Goal: Use online tool/utility: Utilize a website feature to perform a specific function

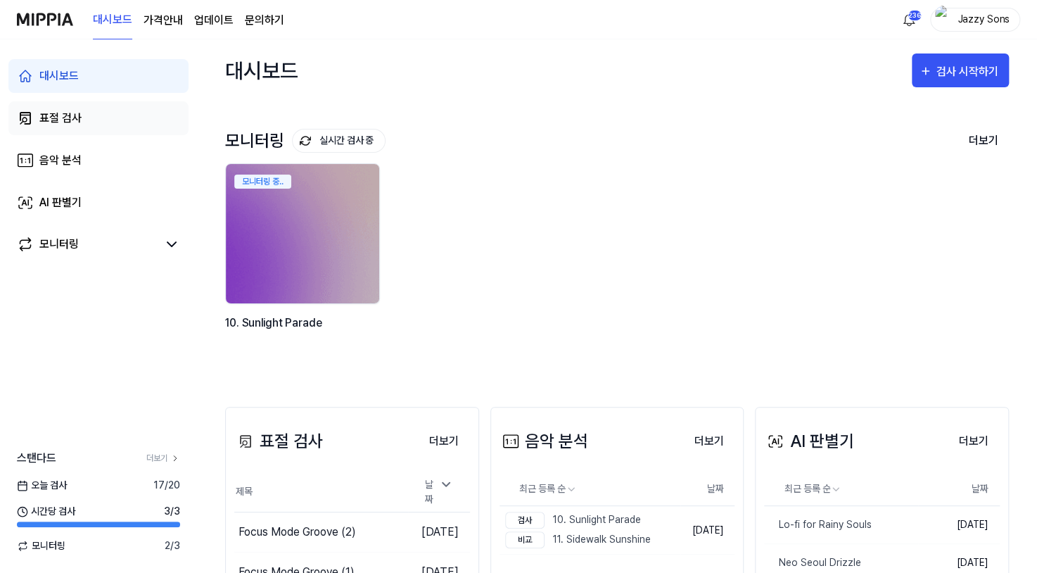
click at [87, 127] on link "표절 검사" at bounding box center [98, 118] width 180 height 34
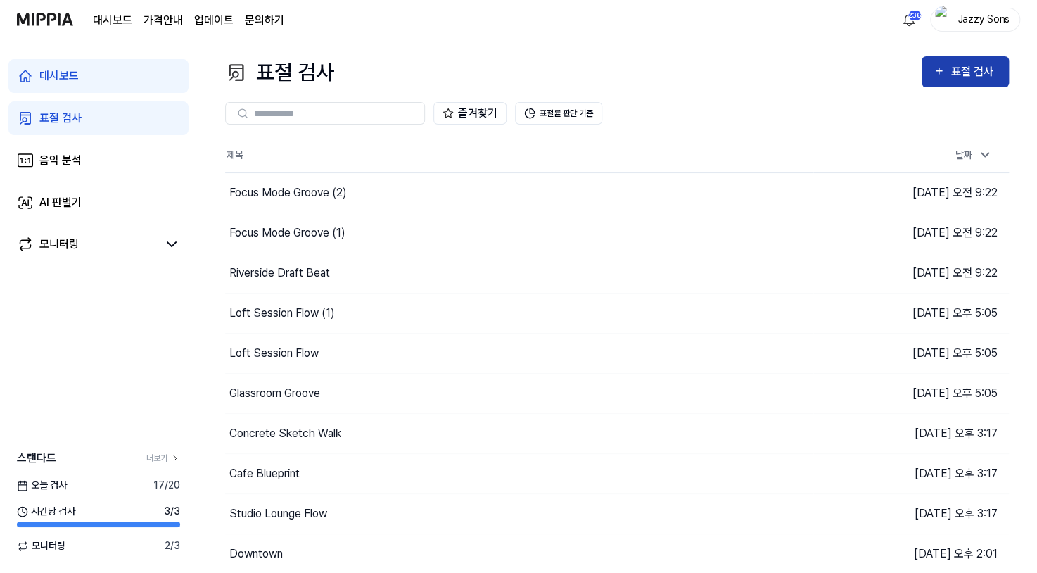
click at [973, 75] on div "표절 검사" at bounding box center [974, 72] width 47 height 18
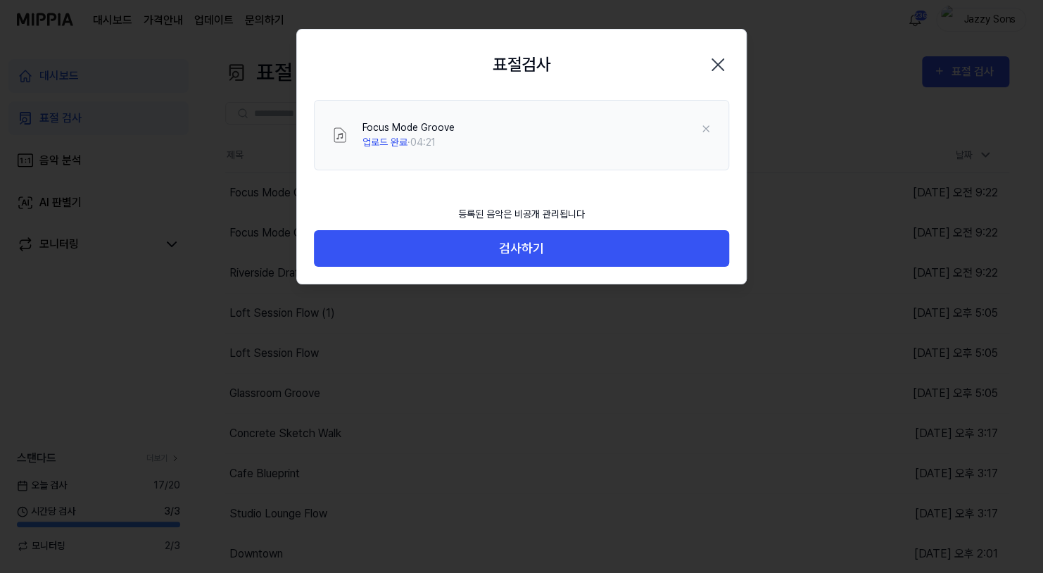
click at [518, 269] on div "등록된 음악은 비공개 관리됩니다 검사하기" at bounding box center [521, 241] width 449 height 86
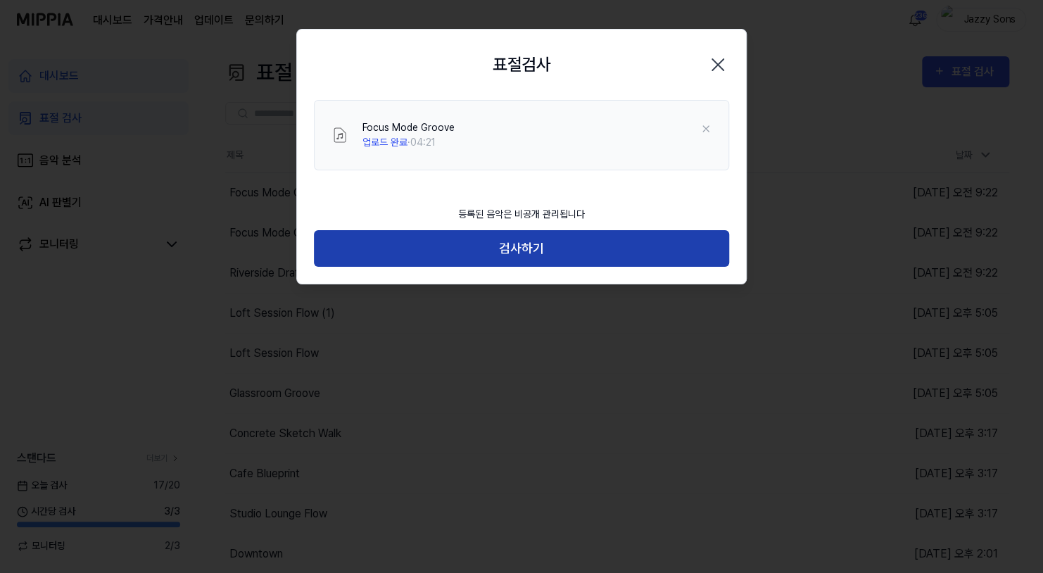
click at [521, 258] on button "검사하기" at bounding box center [521, 248] width 415 height 37
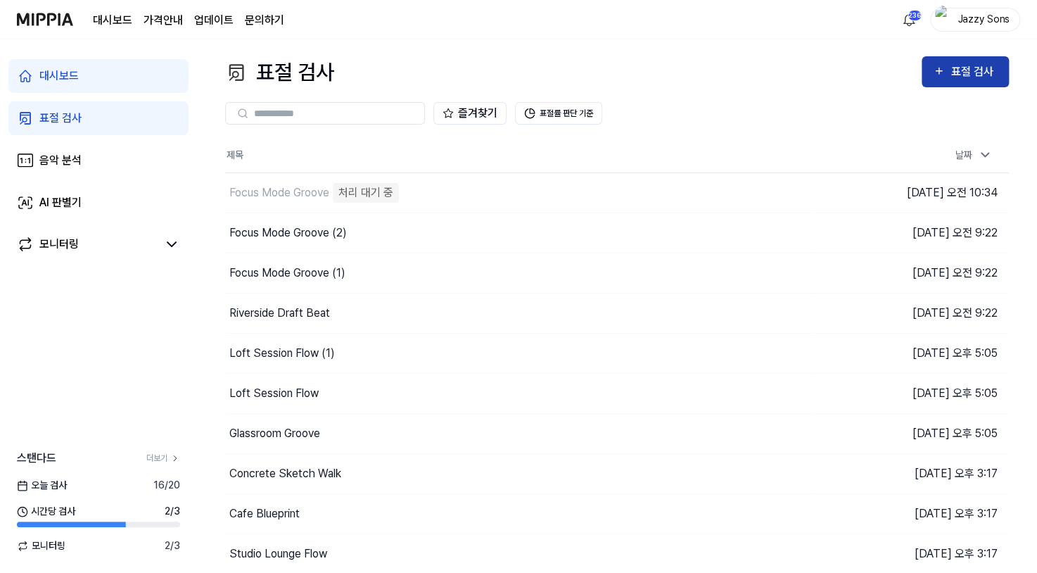
click at [952, 73] on div "표절 검사" at bounding box center [974, 72] width 47 height 18
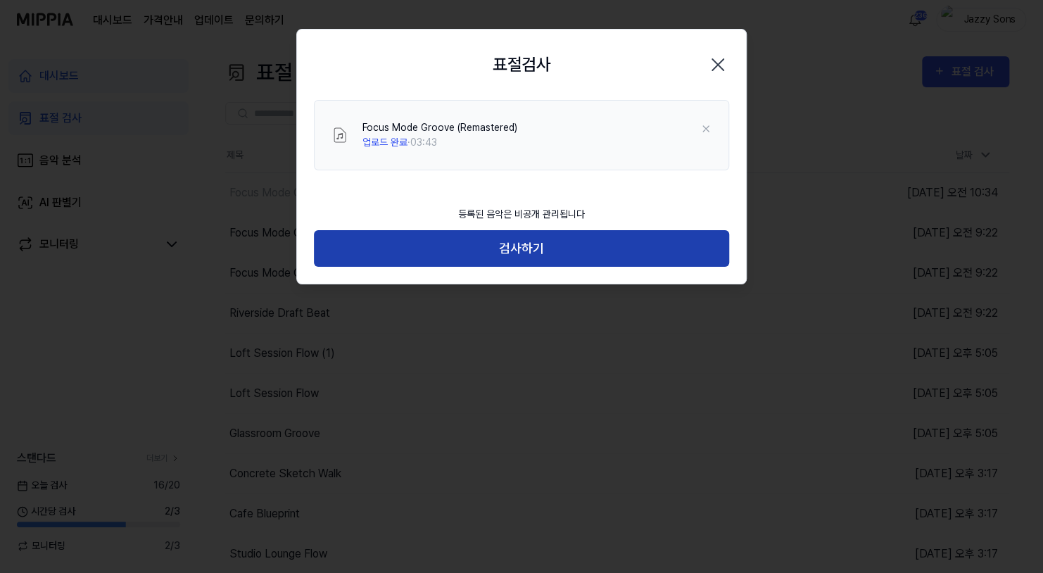
click at [564, 248] on button "검사하기" at bounding box center [521, 248] width 415 height 37
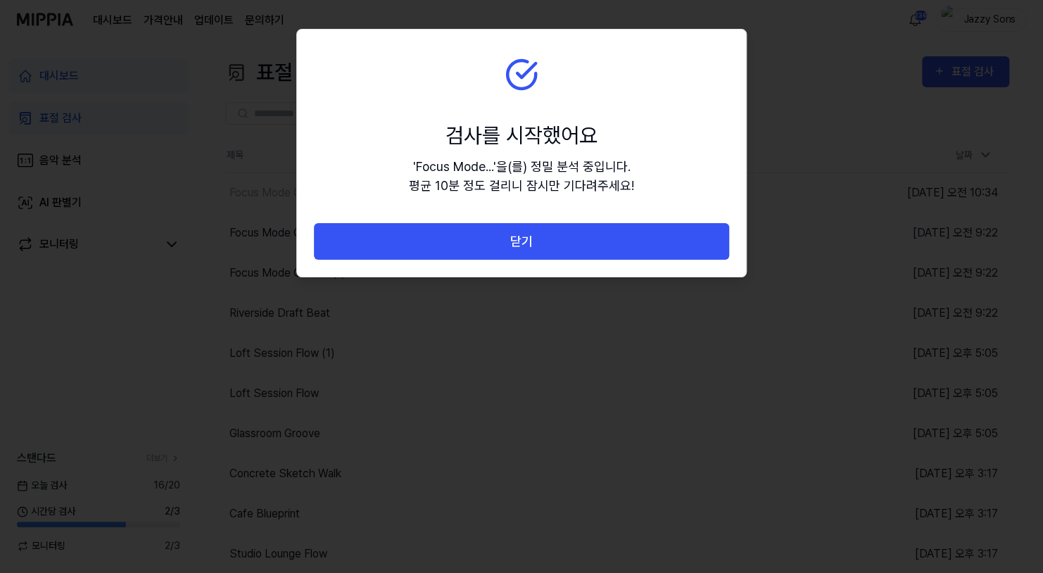
click at [616, 251] on button "닫기" at bounding box center [521, 241] width 415 height 37
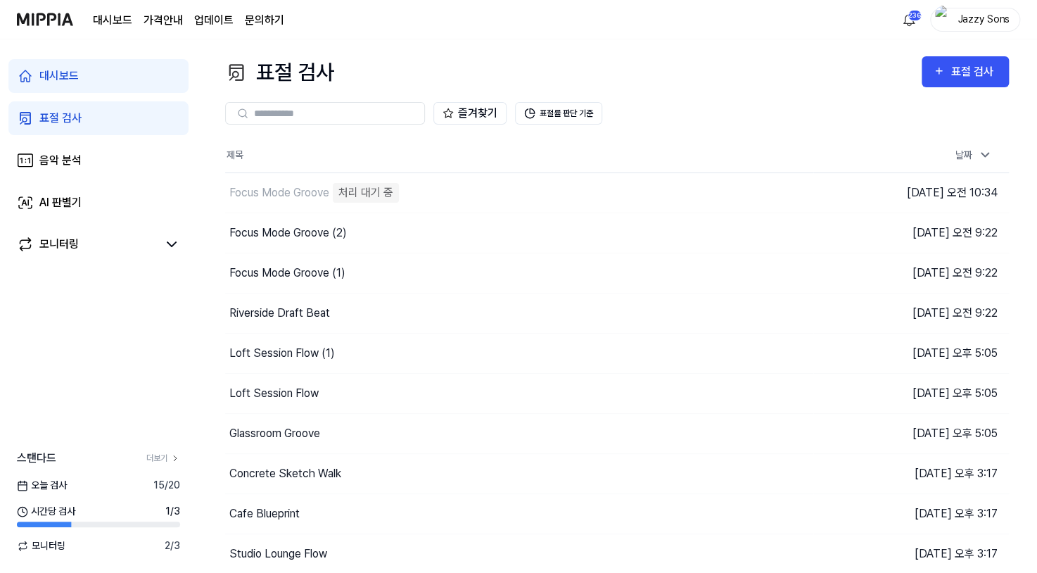
click at [940, 91] on div "즐겨찾기 표절률 판단 기준" at bounding box center [617, 113] width 784 height 51
click at [956, 81] on button "표절 검사" at bounding box center [965, 71] width 87 height 31
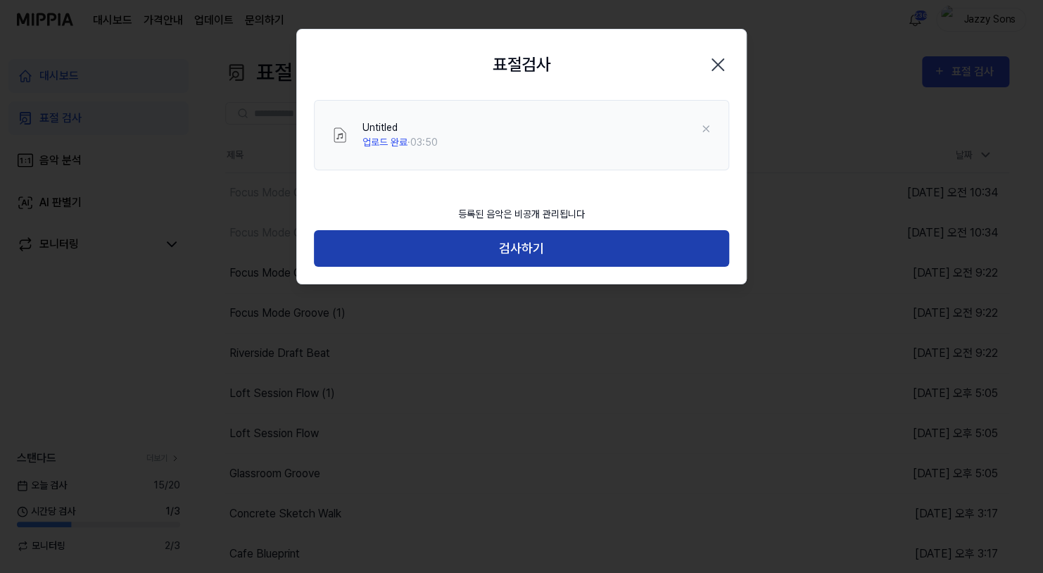
click at [499, 247] on button "검사하기" at bounding box center [521, 248] width 415 height 37
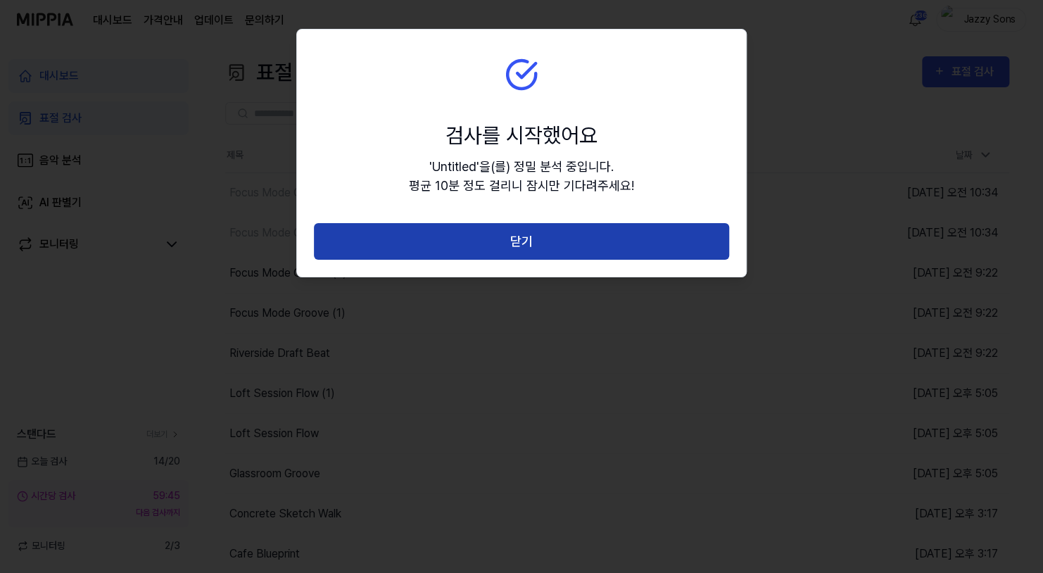
click at [497, 259] on button "닫기" at bounding box center [521, 241] width 415 height 37
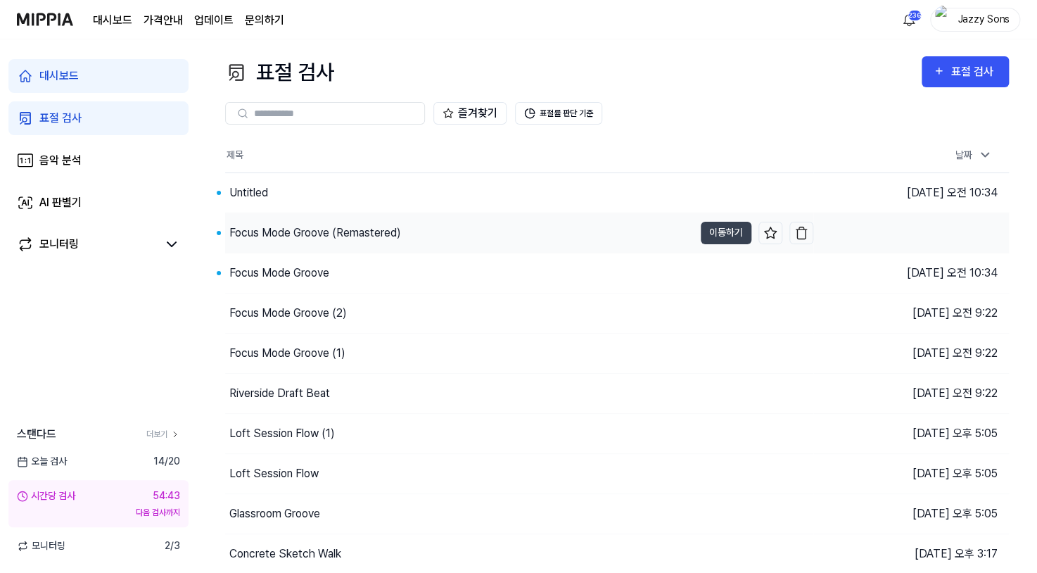
click at [251, 249] on div "Focus Mode Groove (Remastered)" at bounding box center [459, 232] width 469 height 39
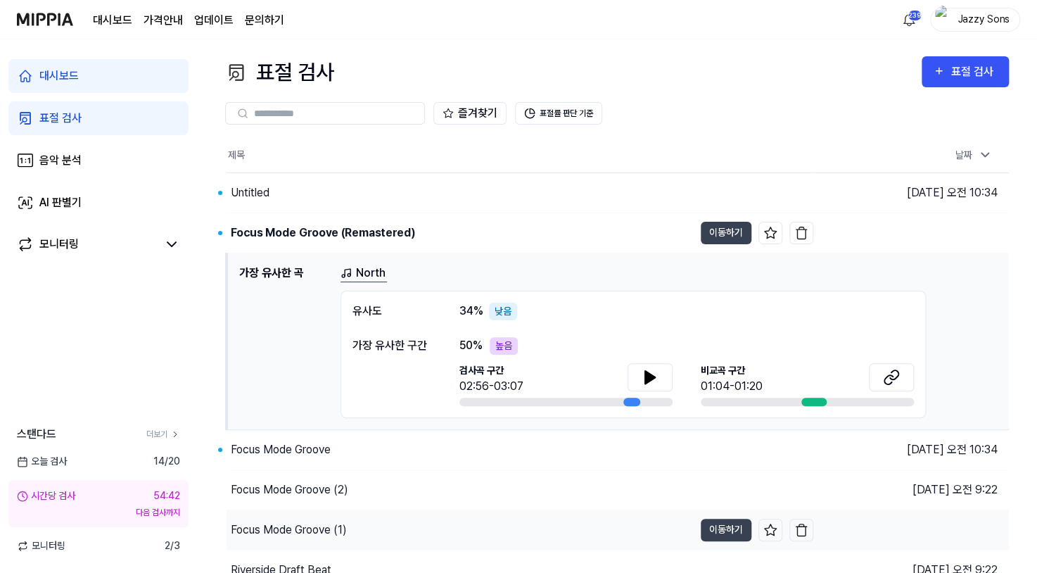
click at [259, 441] on div "Focus Mode Groove" at bounding box center [281, 449] width 100 height 17
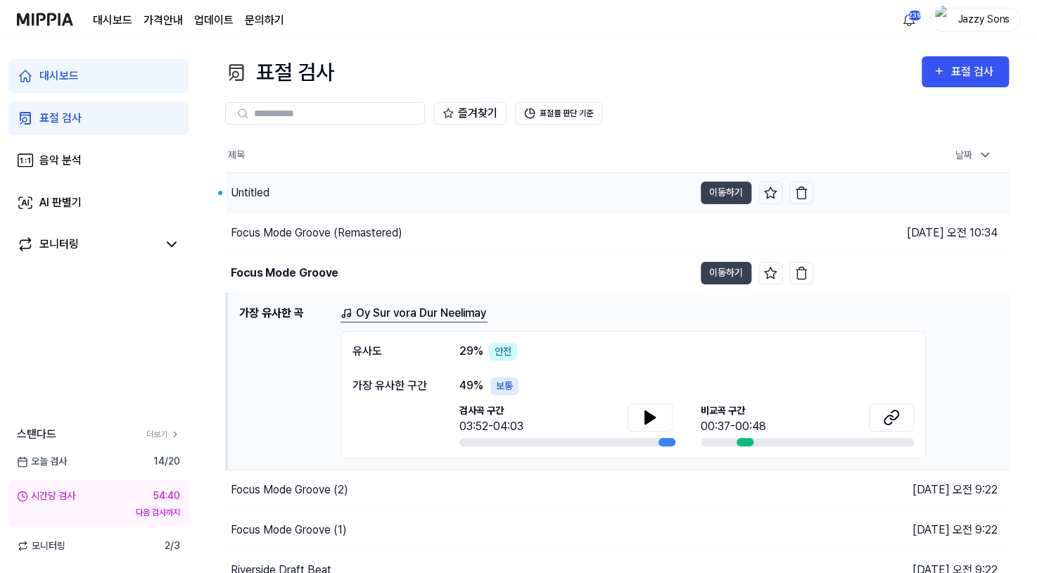
click at [254, 179] on div "Untitled" at bounding box center [460, 192] width 467 height 39
